Goal: Task Accomplishment & Management: Manage account settings

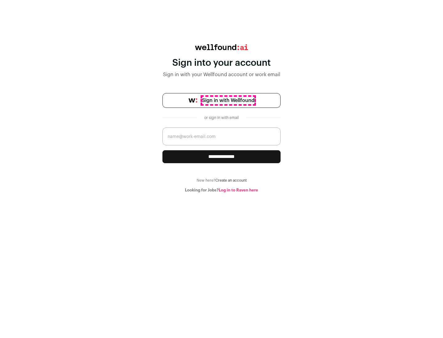
click at [228, 101] on span "Sign in with Wellfound" at bounding box center [228, 100] width 52 height 7
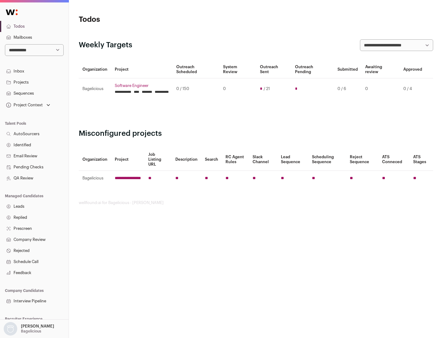
click at [34, 82] on link "Projects" at bounding box center [34, 82] width 69 height 11
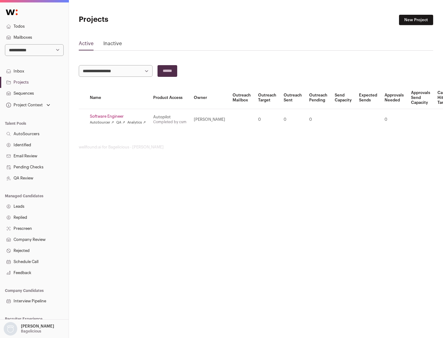
click at [120, 117] on link "Software Engineer" at bounding box center [118, 116] width 56 height 5
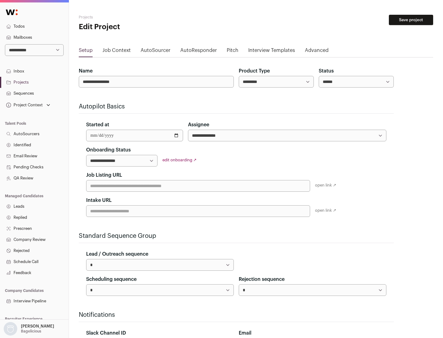
click at [411, 20] on button "Save project" at bounding box center [411, 20] width 44 height 10
